Goal: Task Accomplishment & Management: Manage account settings

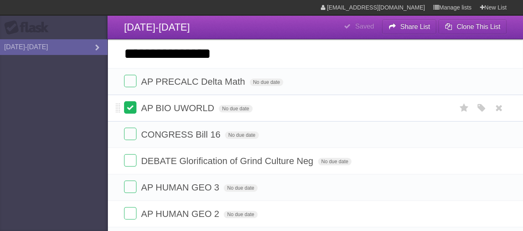
click at [127, 105] on label at bounding box center [130, 107] width 12 height 12
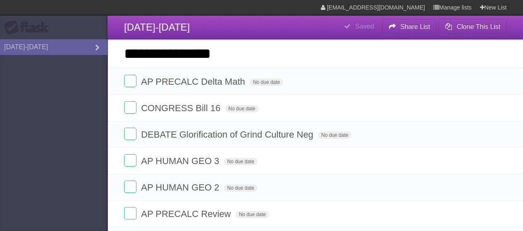
click at [255, 60] on input "**********" at bounding box center [314, 53] width 415 height 29
click input "*********" at bounding box center [0, 0] width 0 height 0
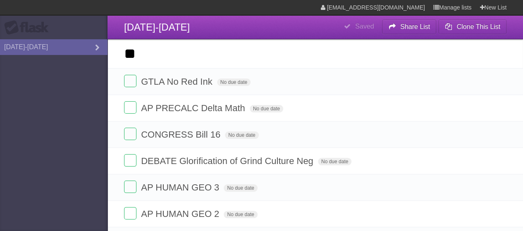
type input "*"
type input "**********"
click input "*********" at bounding box center [0, 0] width 0 height 0
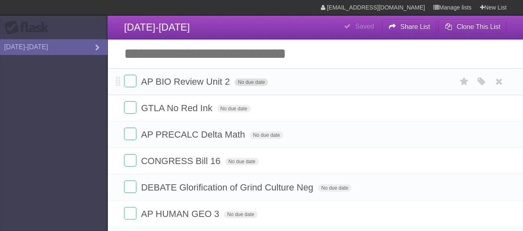
click at [255, 82] on span "No due date" at bounding box center [250, 82] width 33 height 7
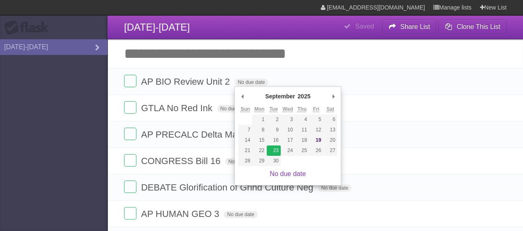
type span "[DATE]"
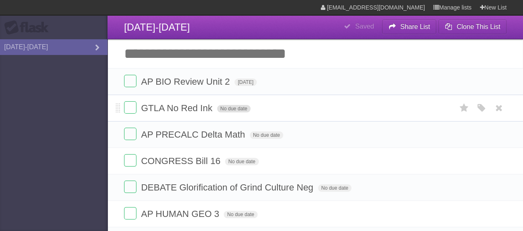
click at [238, 108] on span "No due date" at bounding box center [233, 108] width 33 height 7
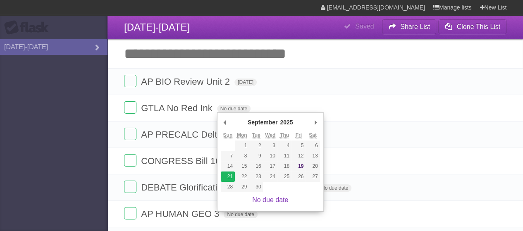
type span "[DATE]"
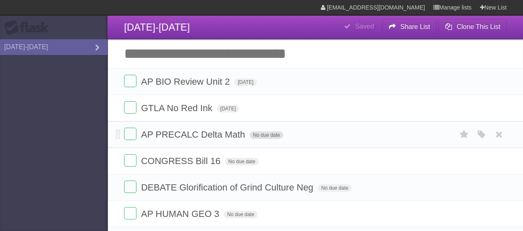
click at [264, 136] on span "No due date" at bounding box center [266, 134] width 33 height 7
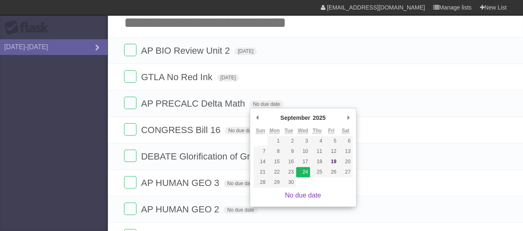
scroll to position [31, 0]
type span "[DATE]"
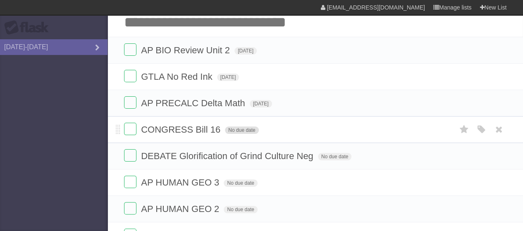
click at [252, 130] on span "No due date" at bounding box center [241, 129] width 33 height 7
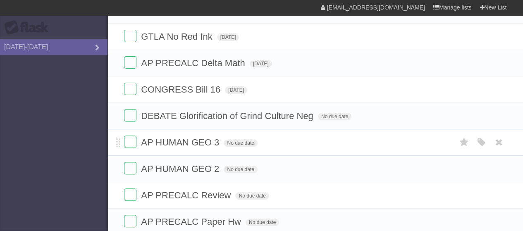
scroll to position [73, 0]
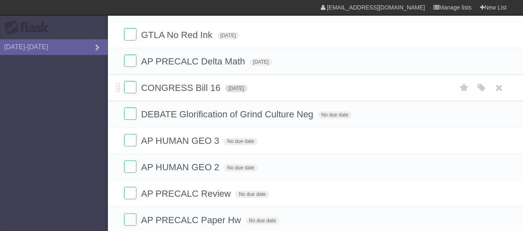
click at [247, 89] on span "Wed Sep 17 2025" at bounding box center [236, 88] width 22 height 7
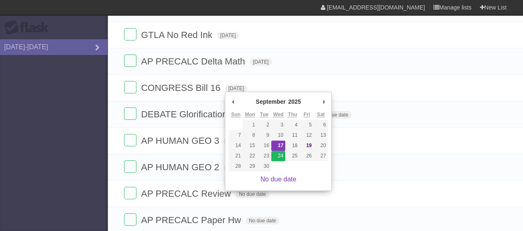
type span "[DATE]"
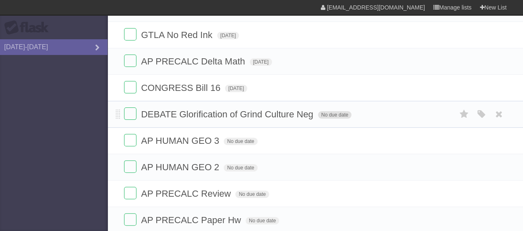
click at [329, 111] on span "No due date" at bounding box center [334, 114] width 33 height 7
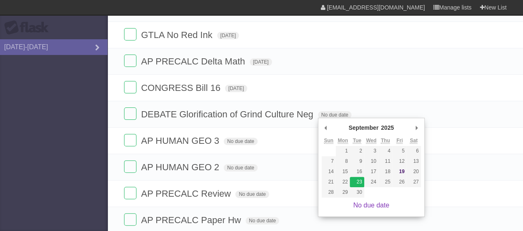
type span "[DATE]"
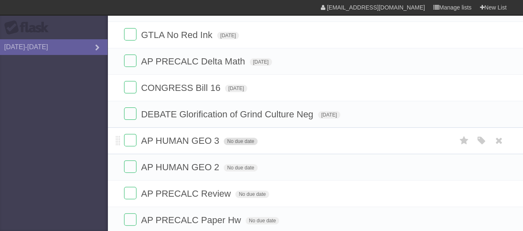
click at [233, 140] on span "No due date" at bounding box center [240, 141] width 33 height 7
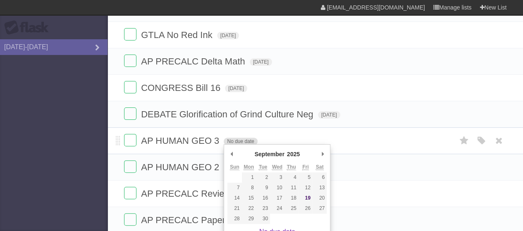
click at [246, 139] on span "No due date" at bounding box center [240, 141] width 33 height 7
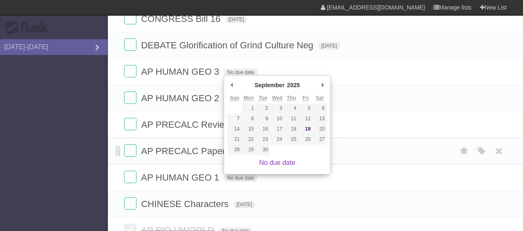
scroll to position [145, 0]
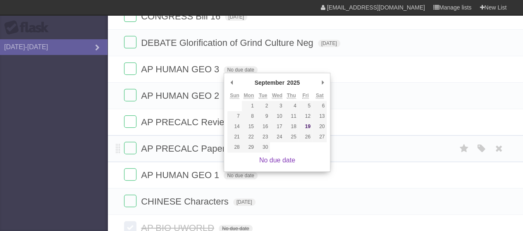
click at [109, 145] on li "AP PRECALC Paper Hw No due date White Red Blue Green Purple Orange" at bounding box center [314, 148] width 415 height 27
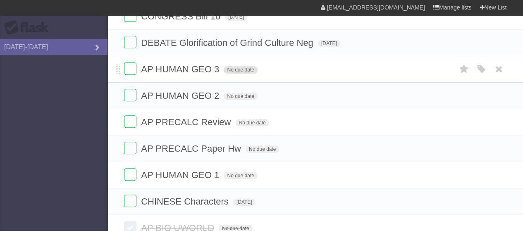
click at [255, 68] on span "No due date" at bounding box center [240, 69] width 33 height 7
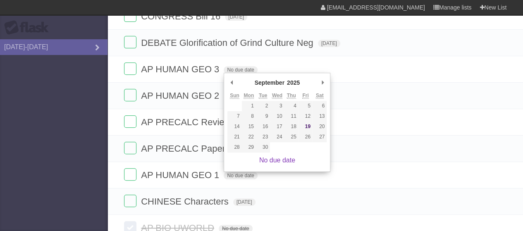
click at [67, 130] on aside "Flask [DATE]-[DATE]" at bounding box center [53, 115] width 107 height 231
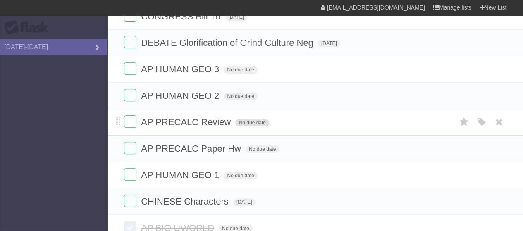
click at [251, 121] on span "No due date" at bounding box center [251, 122] width 33 height 7
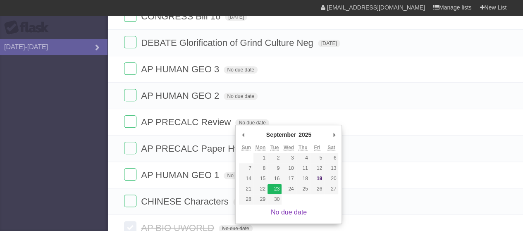
type span "[DATE]"
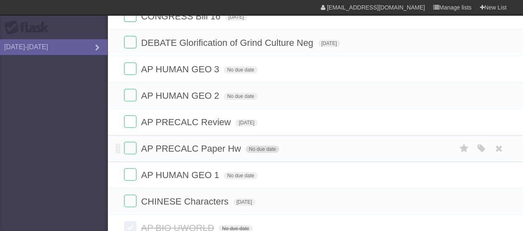
click at [255, 148] on span "No due date" at bounding box center [261, 148] width 33 height 7
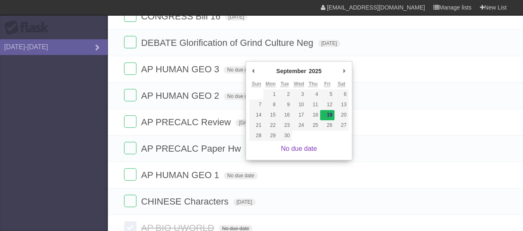
type span "[DATE]"
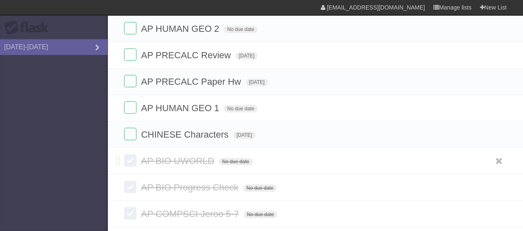
scroll to position [213, 0]
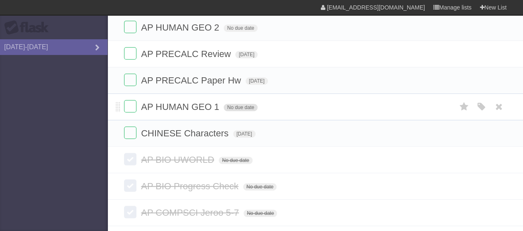
click at [242, 105] on span "No due date" at bounding box center [240, 107] width 33 height 7
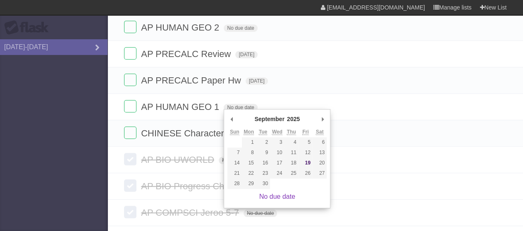
click at [75, 178] on aside "Flask [DATE]-[DATE]" at bounding box center [53, 115] width 107 height 231
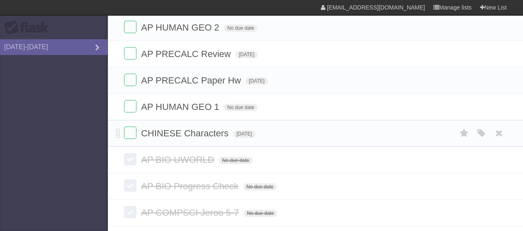
scroll to position [0, 0]
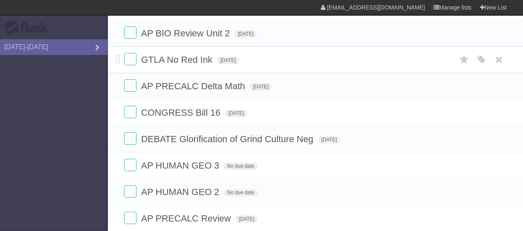
scroll to position [48, 0]
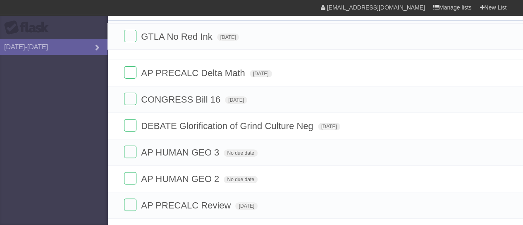
drag, startPoint x: 117, startPoint y: 60, endPoint x: 114, endPoint y: 35, distance: 24.6
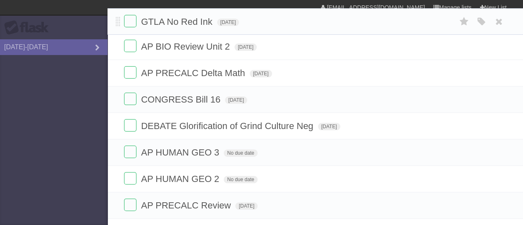
drag, startPoint x: 117, startPoint y: 61, endPoint x: 110, endPoint y: 25, distance: 37.1
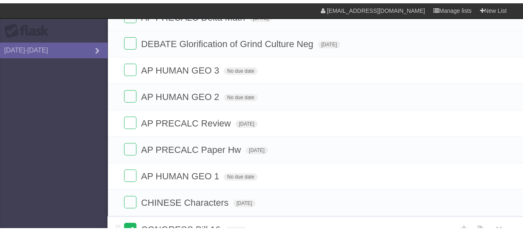
scroll to position [145, 0]
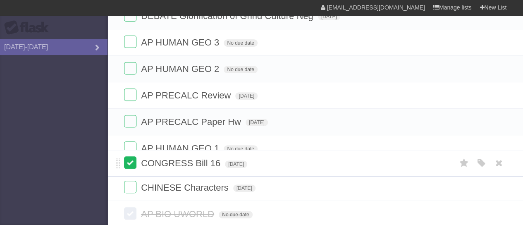
drag, startPoint x: 118, startPoint y: 100, endPoint x: 126, endPoint y: 166, distance: 65.8
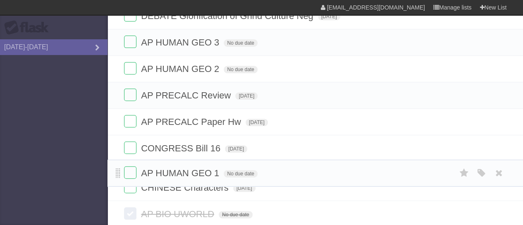
drag, startPoint x: 116, startPoint y: 145, endPoint x: 117, endPoint y: 171, distance: 25.2
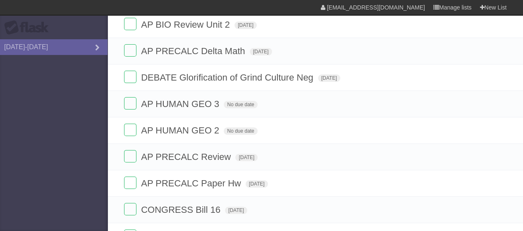
scroll to position [74, 0]
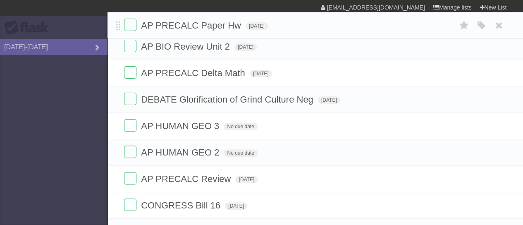
drag, startPoint x: 117, startPoint y: 189, endPoint x: 110, endPoint y: 24, distance: 164.6
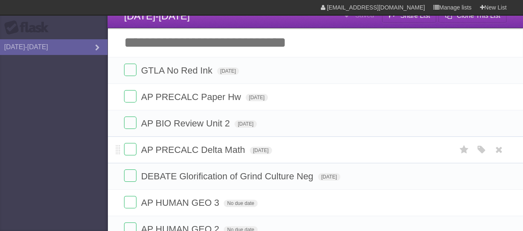
scroll to position [10, 0]
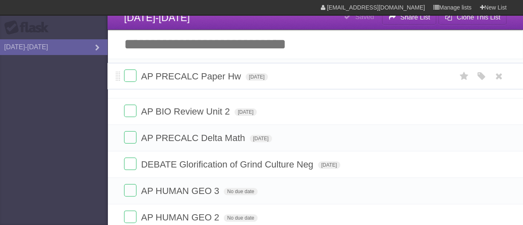
drag, startPoint x: 116, startPoint y: 96, endPoint x: 114, endPoint y: 74, distance: 22.4
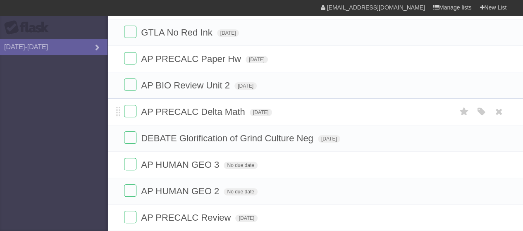
scroll to position [51, 0]
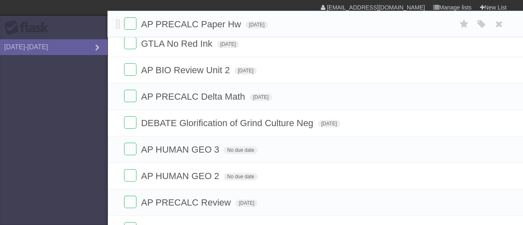
drag, startPoint x: 118, startPoint y: 57, endPoint x: 110, endPoint y: 23, distance: 35.2
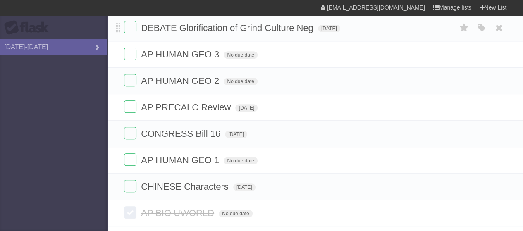
scroll to position [160, 0]
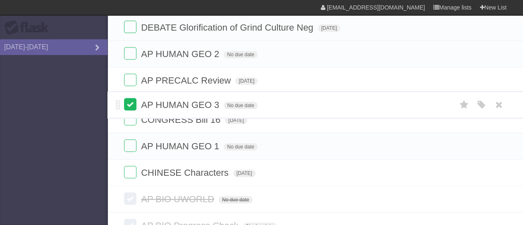
drag, startPoint x: 116, startPoint y: 52, endPoint x: 126, endPoint y: 104, distance: 53.4
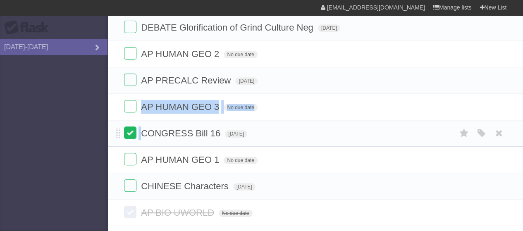
drag, startPoint x: 125, startPoint y: 101, endPoint x: 125, endPoint y: 135, distance: 33.5
click at [125, 135] on ul "AP PRECALC Paper Hw [DATE] White Red Blue Green Purple Orange GTLA No Red Ink […" at bounding box center [314, 53] width 415 height 291
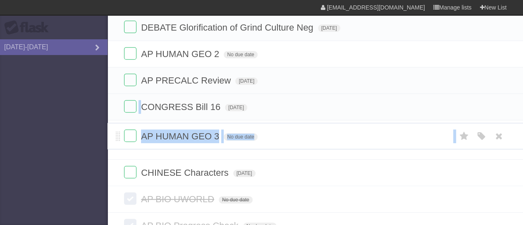
drag, startPoint x: 118, startPoint y: 105, endPoint x: 108, endPoint y: 136, distance: 32.4
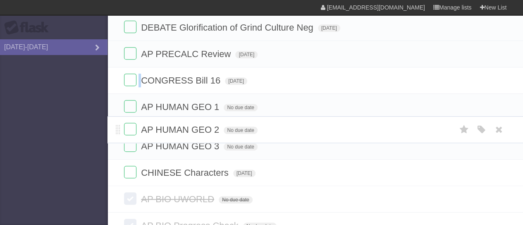
drag, startPoint x: 118, startPoint y: 49, endPoint x: 112, endPoint y: 125, distance: 76.3
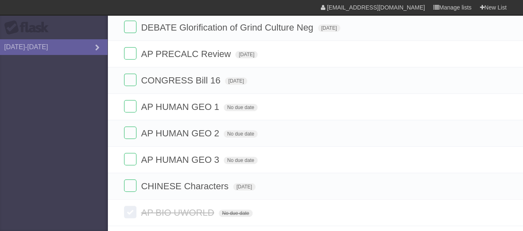
click at [93, 143] on aside "Flask [DATE]-[DATE]" at bounding box center [53, 115] width 107 height 231
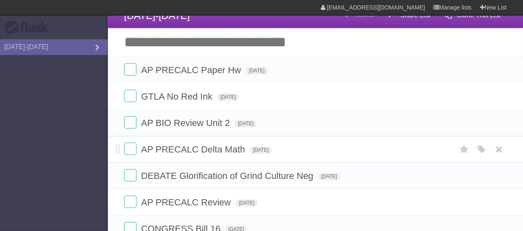
scroll to position [0, 0]
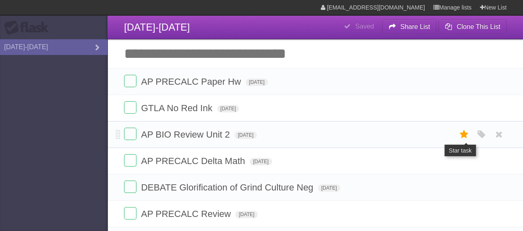
click at [460, 137] on icon at bounding box center [464, 135] width 12 height 14
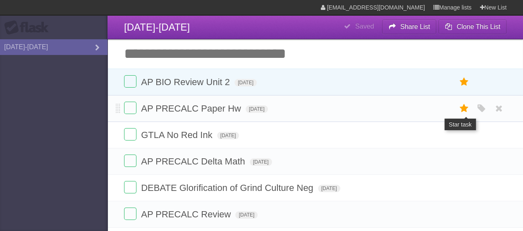
click at [465, 107] on icon at bounding box center [464, 109] width 12 height 14
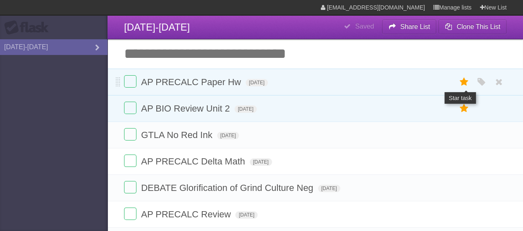
click at [463, 83] on icon at bounding box center [464, 82] width 12 height 14
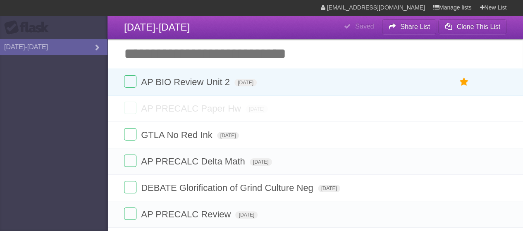
click at [462, 106] on icon at bounding box center [464, 109] width 12 height 14
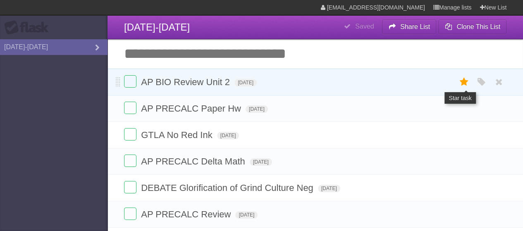
click at [461, 81] on icon at bounding box center [464, 82] width 12 height 14
click at [464, 81] on icon at bounding box center [464, 82] width 12 height 14
